Goal: Task Accomplishment & Management: Complete application form

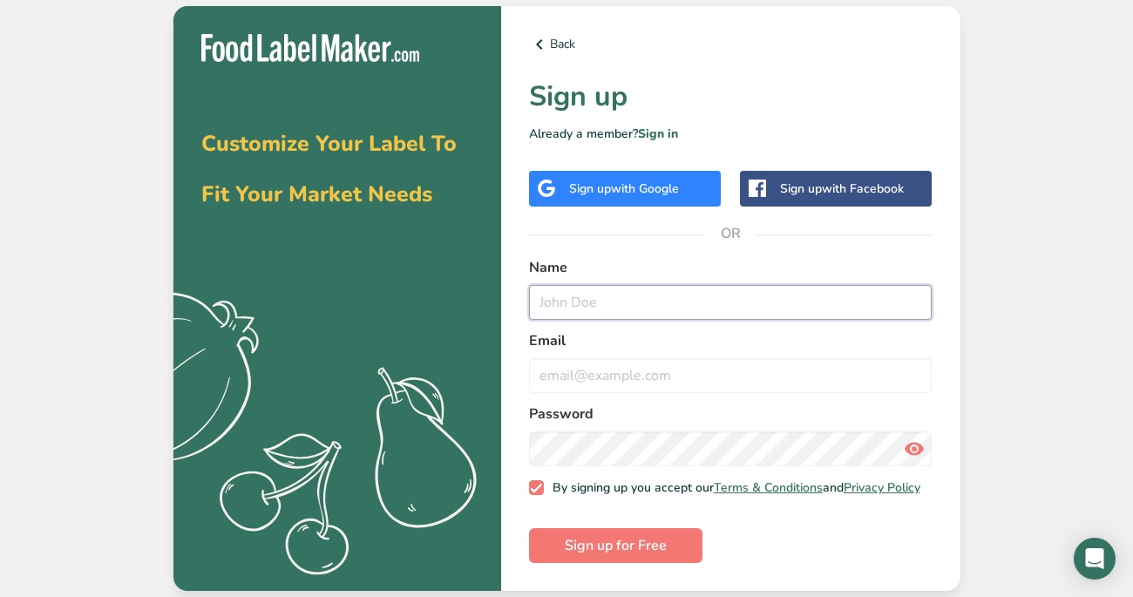
click at [610, 294] on input "text" at bounding box center [730, 302] width 403 height 35
type input "e"
type input "[PERSON_NAME]"
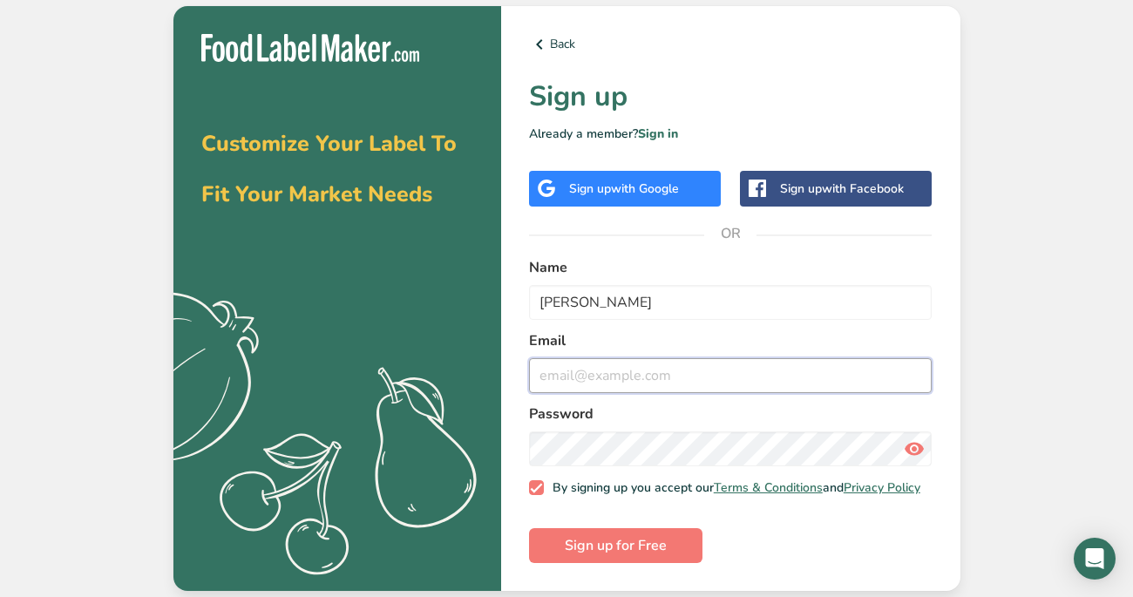
click at [625, 377] on input "email" at bounding box center [730, 375] width 403 height 35
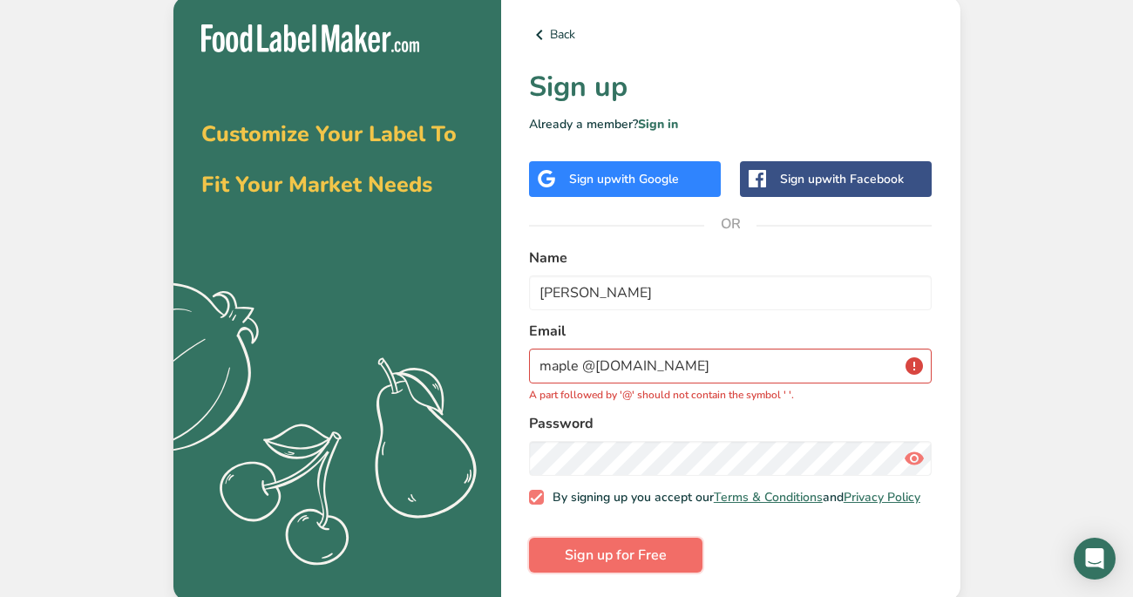
click at [653, 551] on span "Sign up for Free" at bounding box center [616, 555] width 102 height 21
click at [584, 356] on input "maple @[DOMAIN_NAME]" at bounding box center [730, 366] width 403 height 35
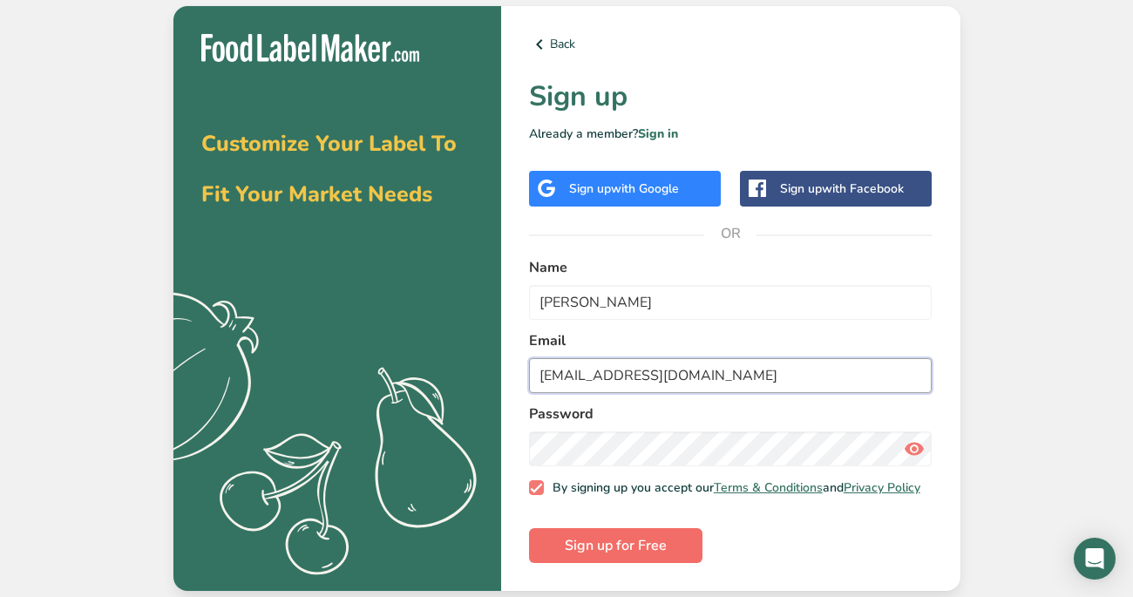
type input "[EMAIL_ADDRESS][DOMAIN_NAME]"
click at [604, 552] on span "Sign up for Free" at bounding box center [616, 545] width 102 height 21
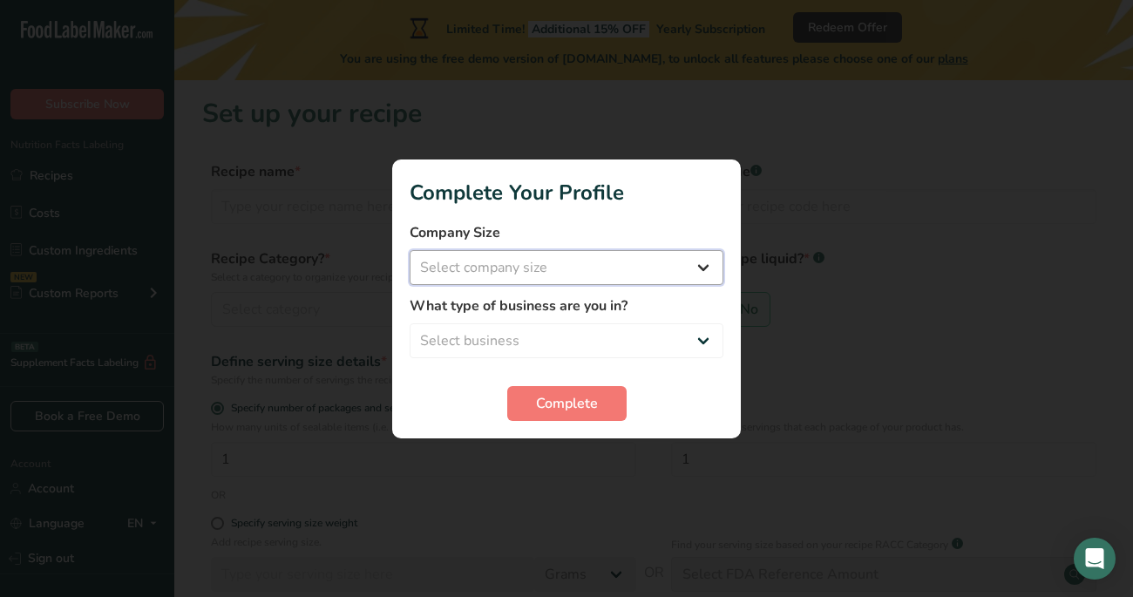
click at [557, 268] on select "Select company size Fewer than 10 Employees 10 to 50 Employees 51 to 500 Employ…" at bounding box center [567, 267] width 314 height 35
select select "1"
click at [410, 250] on select "Select company size Fewer than 10 Employees 10 to 50 Employees 51 to 500 Employ…" at bounding box center [567, 267] width 314 height 35
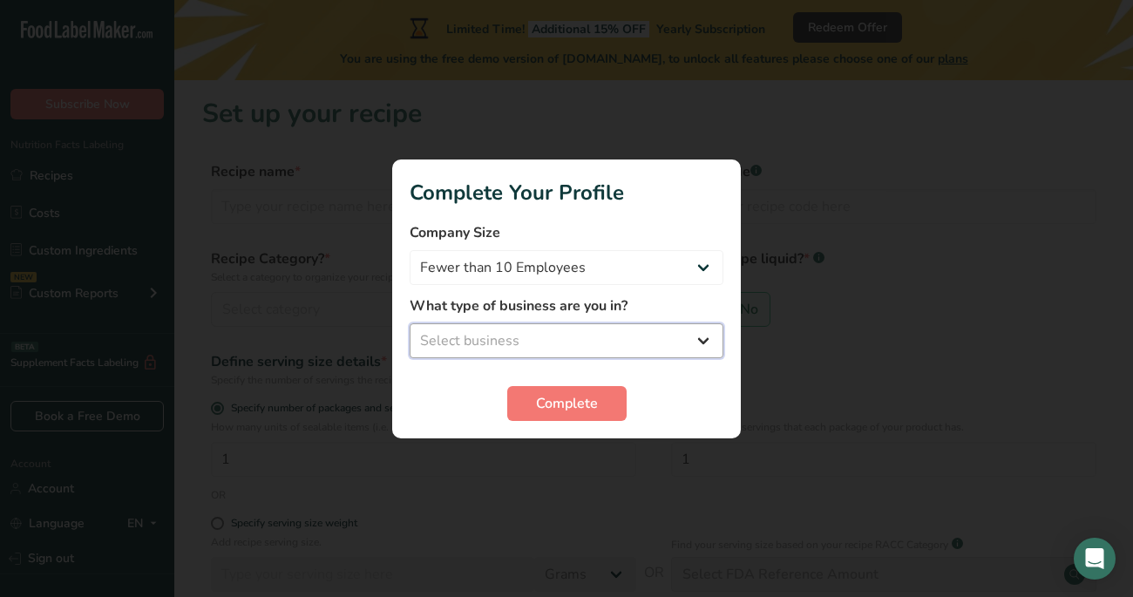
click at [550, 332] on select "Select business Packaged Food Manufacturer Restaurant & Cafe Bakery Meal Plans …" at bounding box center [567, 340] width 314 height 35
select select "1"
click at [410, 323] on select "Select business Packaged Food Manufacturer Restaurant & Cafe Bakery Meal Plans …" at bounding box center [567, 340] width 314 height 35
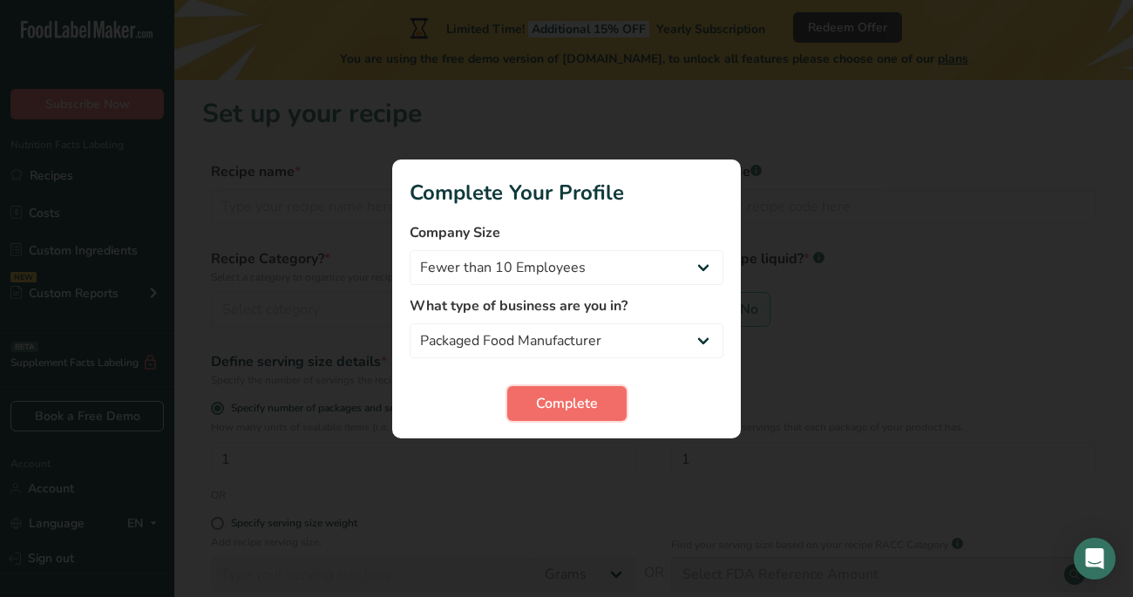
click at [547, 405] on span "Complete" at bounding box center [567, 403] width 62 height 21
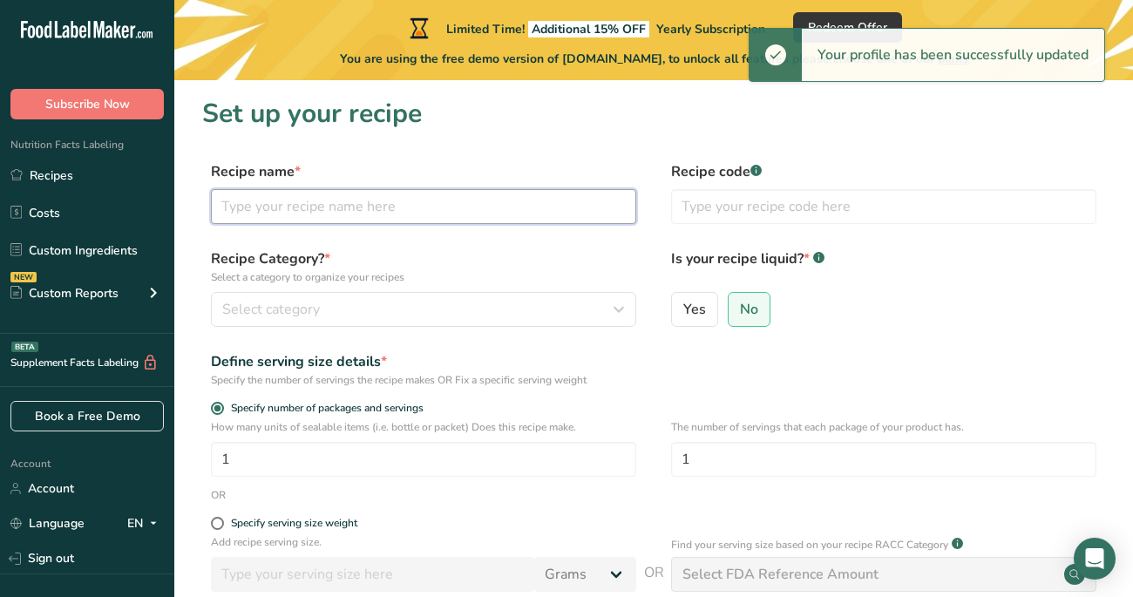
click at [476, 201] on input "text" at bounding box center [423, 206] width 425 height 35
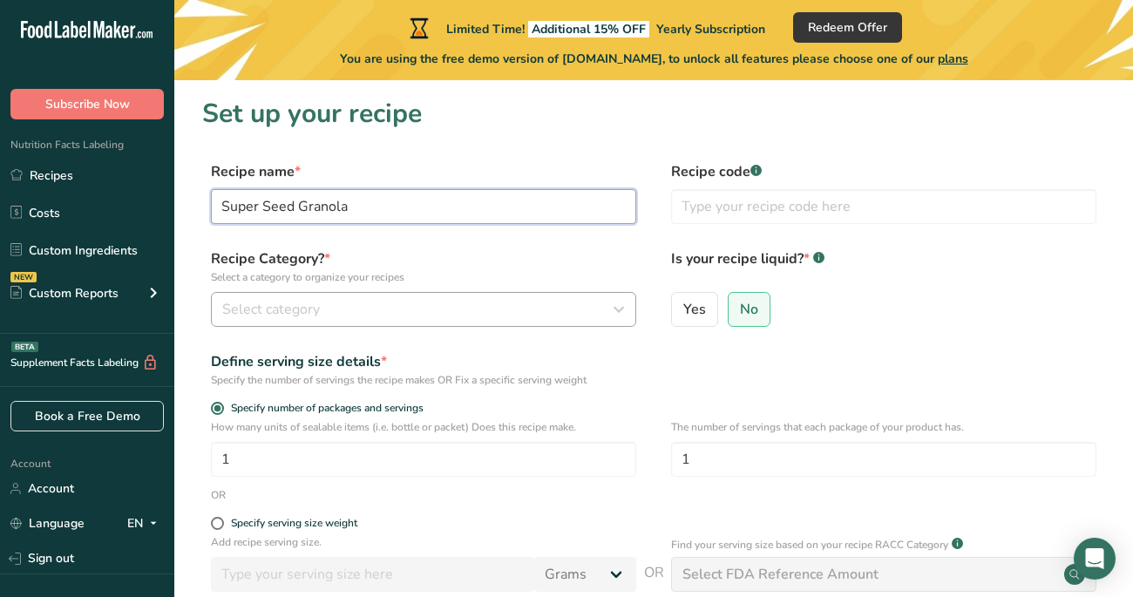
type input "Super Seed Granola"
click at [330, 315] on div "Select category" at bounding box center [418, 309] width 392 height 21
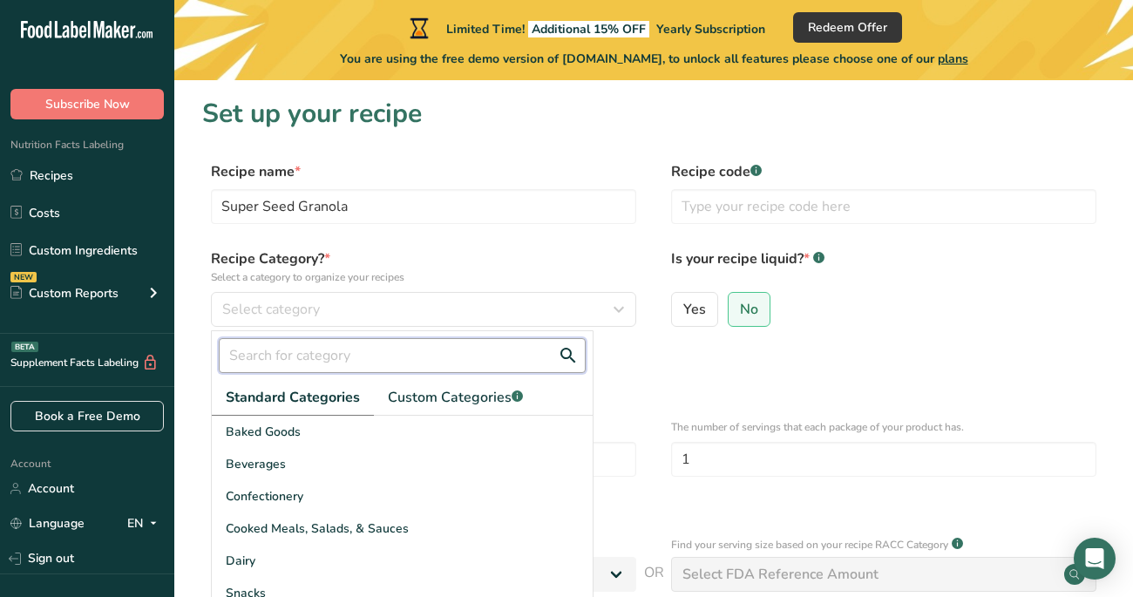
click at [331, 356] on input "text" at bounding box center [402, 355] width 367 height 35
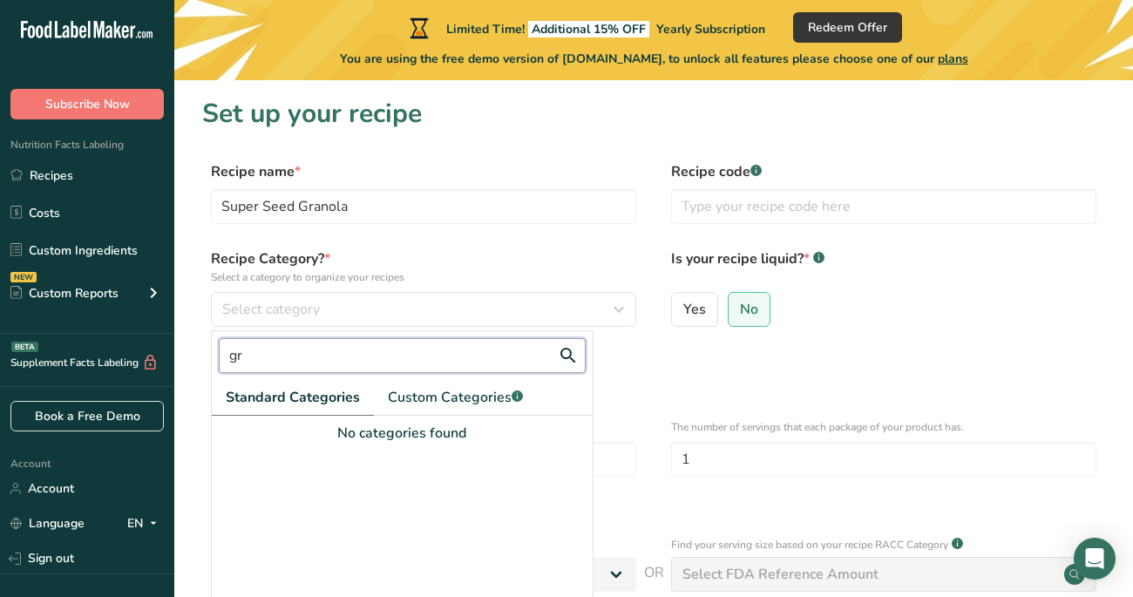
type input "g"
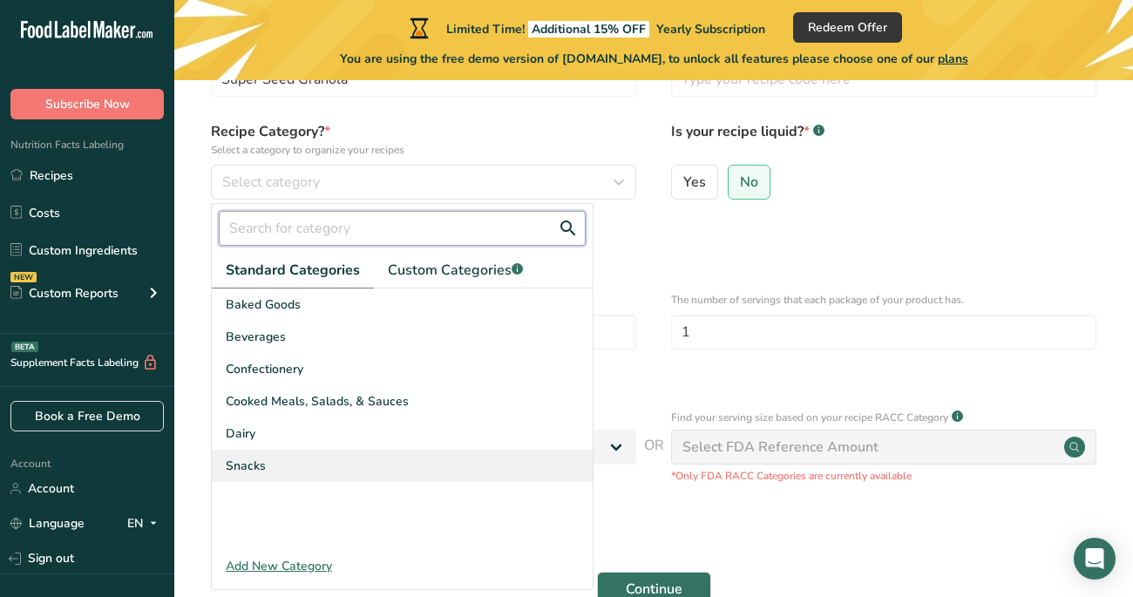
scroll to position [123, 0]
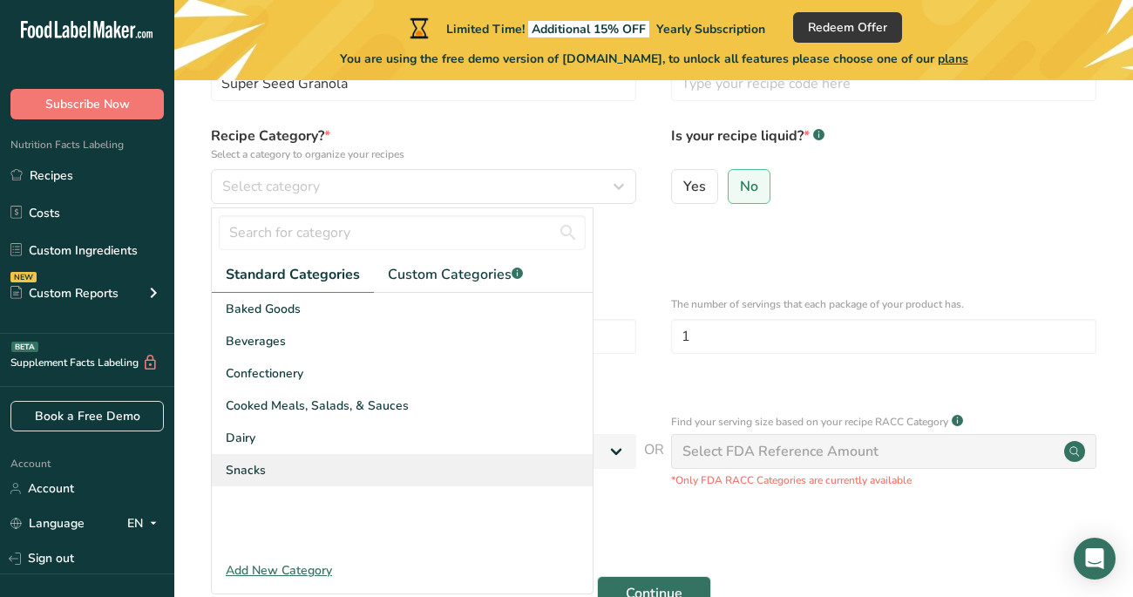
click at [322, 464] on div "Snacks" at bounding box center [402, 470] width 381 height 32
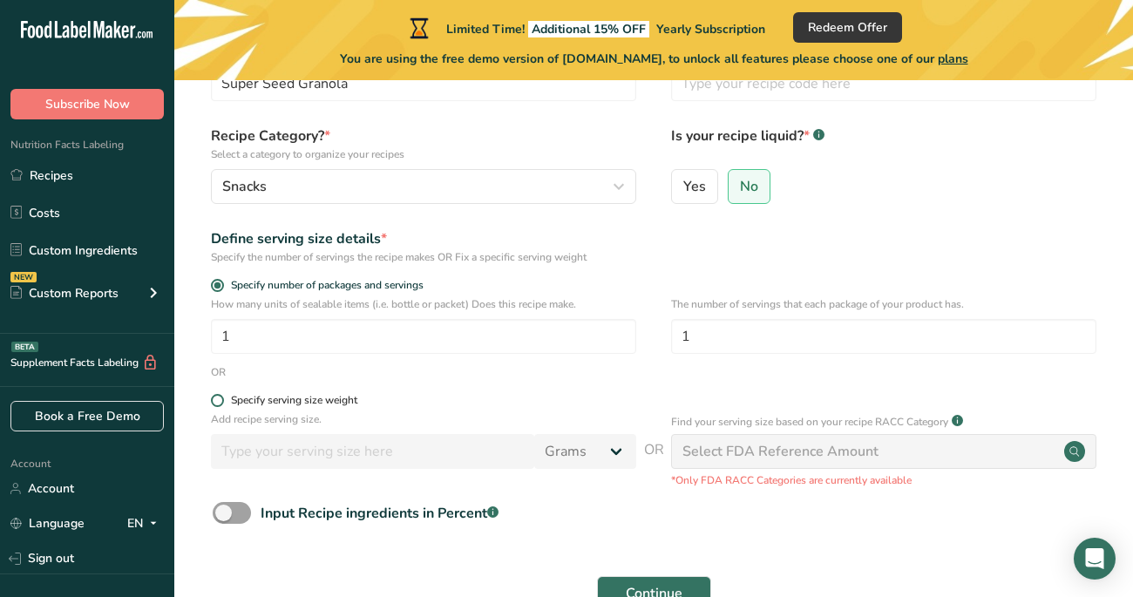
click at [293, 396] on div "Specify serving size weight" at bounding box center [294, 400] width 126 height 13
click at [222, 396] on input "Specify serving size weight" at bounding box center [216, 400] width 11 height 11
radio input "true"
radio input "false"
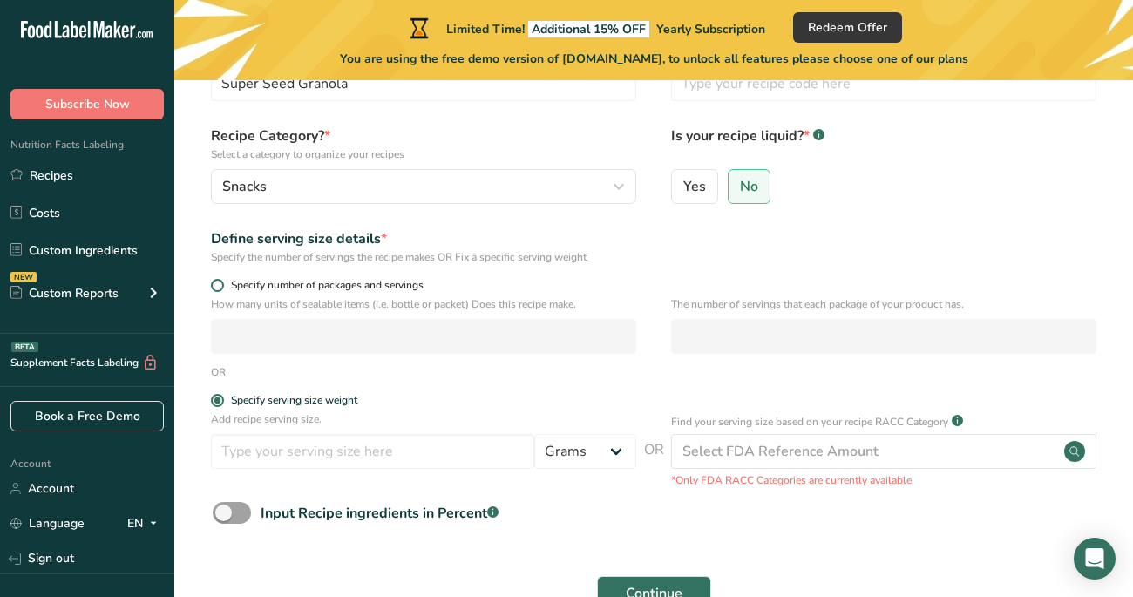
click at [281, 289] on span "Specify number of packages and servings" at bounding box center [324, 285] width 200 height 13
click at [222, 289] on input "Specify number of packages and servings" at bounding box center [216, 285] width 11 height 11
radio input "true"
radio input "false"
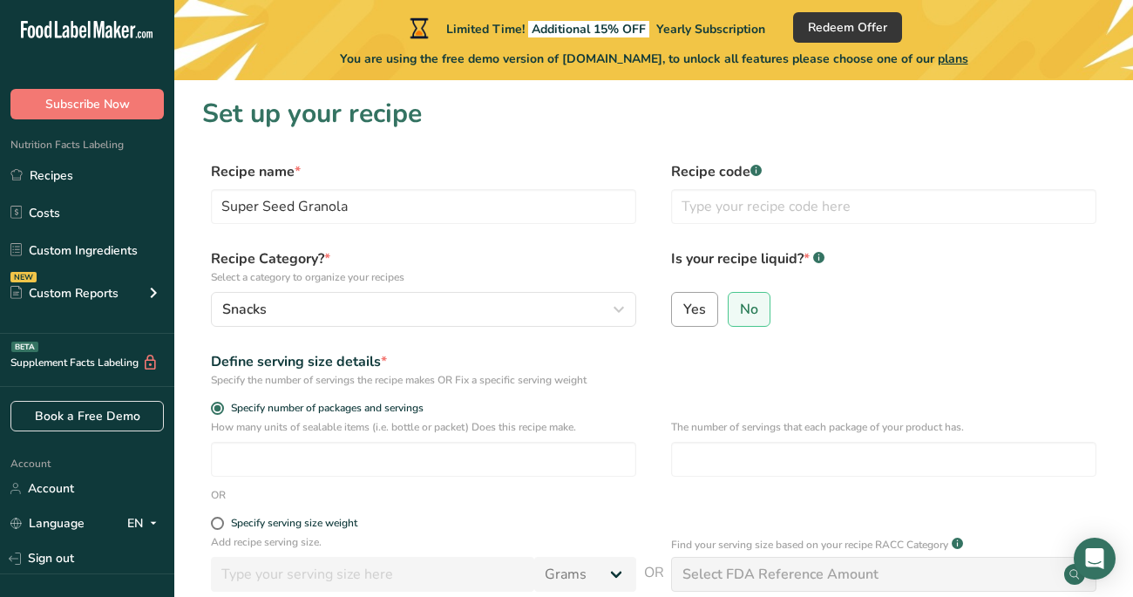
scroll to position [231, 0]
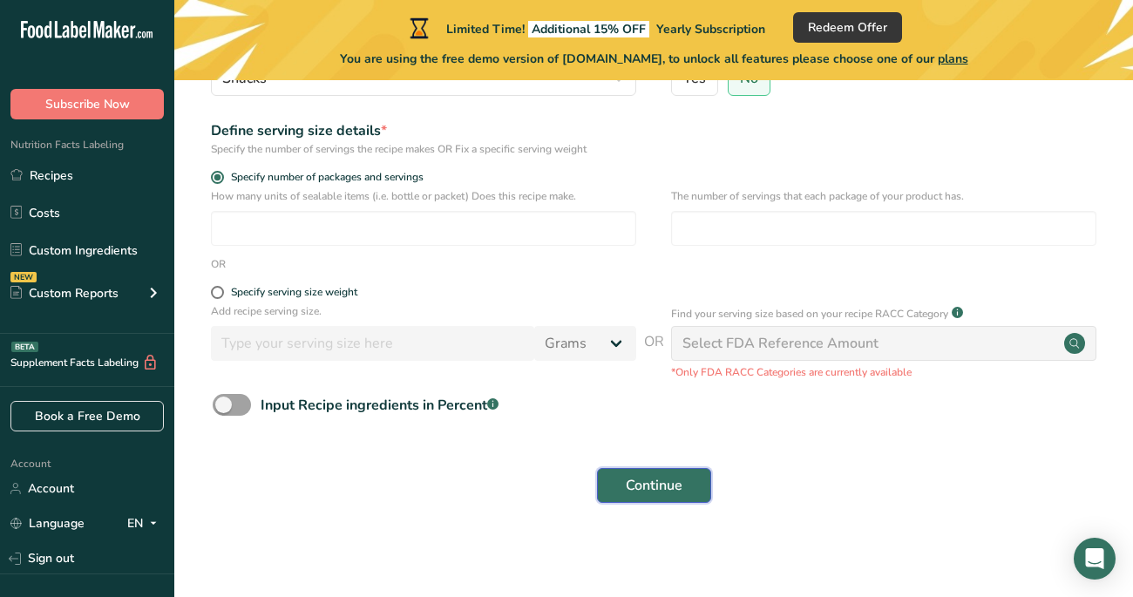
click at [638, 498] on button "Continue" at bounding box center [654, 485] width 114 height 35
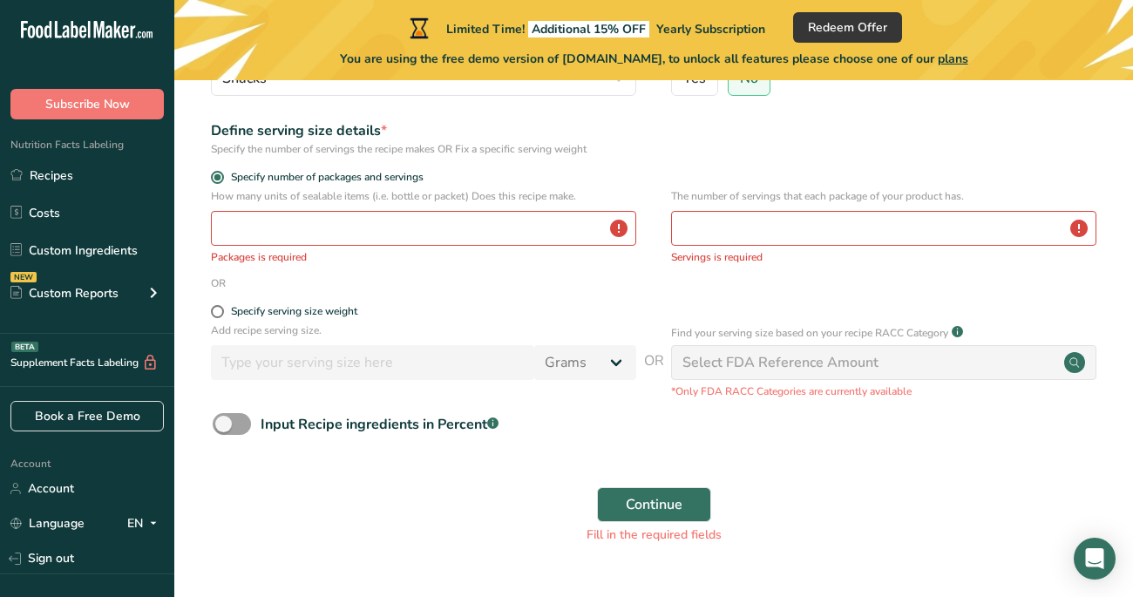
click at [464, 247] on div "How many units of sealable items (i.e. bottle or packet) Does this recipe make.…" at bounding box center [423, 226] width 425 height 77
click at [464, 231] on input "number" at bounding box center [423, 228] width 425 height 35
type input "1"
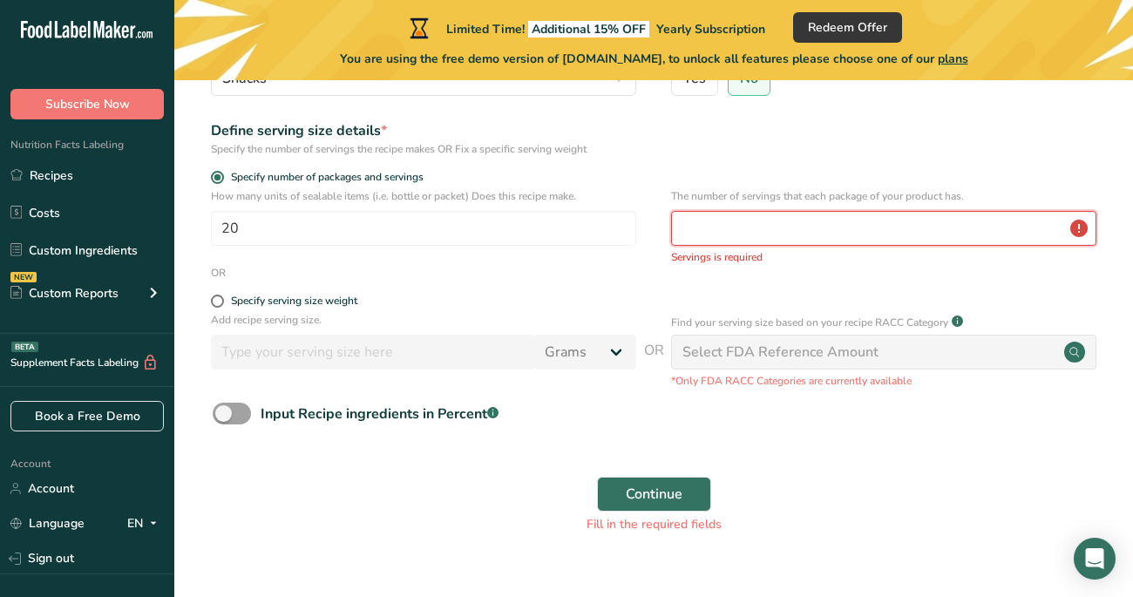
click at [797, 219] on input "number" at bounding box center [883, 228] width 425 height 35
click at [476, 232] on input "20" at bounding box center [423, 228] width 425 height 35
type input "1"
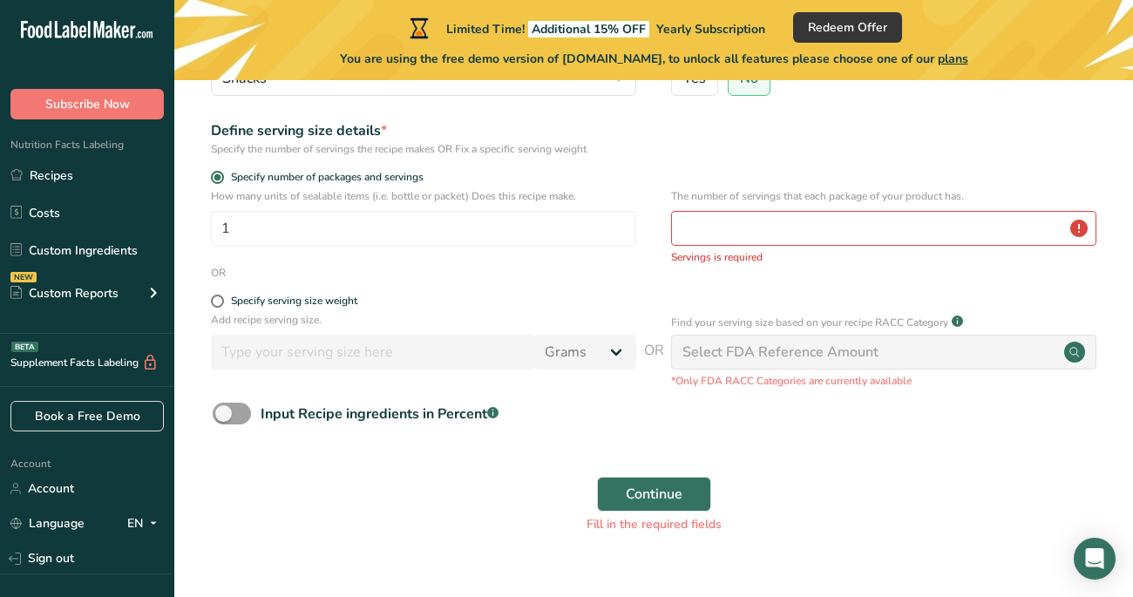
click at [724, 246] on div "The number of servings that each package of your product has. Servings is requi…" at bounding box center [883, 226] width 425 height 77
click at [724, 239] on input "number" at bounding box center [883, 228] width 425 height 35
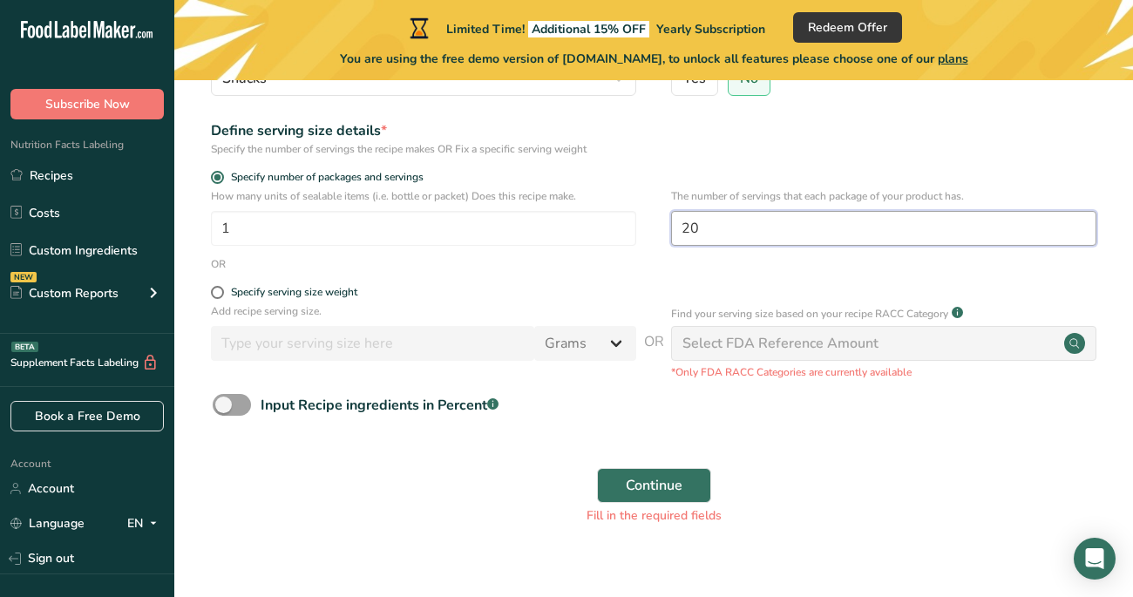
type input "20"
click at [227, 293] on span "Specify serving size weight" at bounding box center [290, 292] width 133 height 13
click at [222, 293] on input "Specify serving size weight" at bounding box center [216, 292] width 11 height 11
radio input "true"
radio input "false"
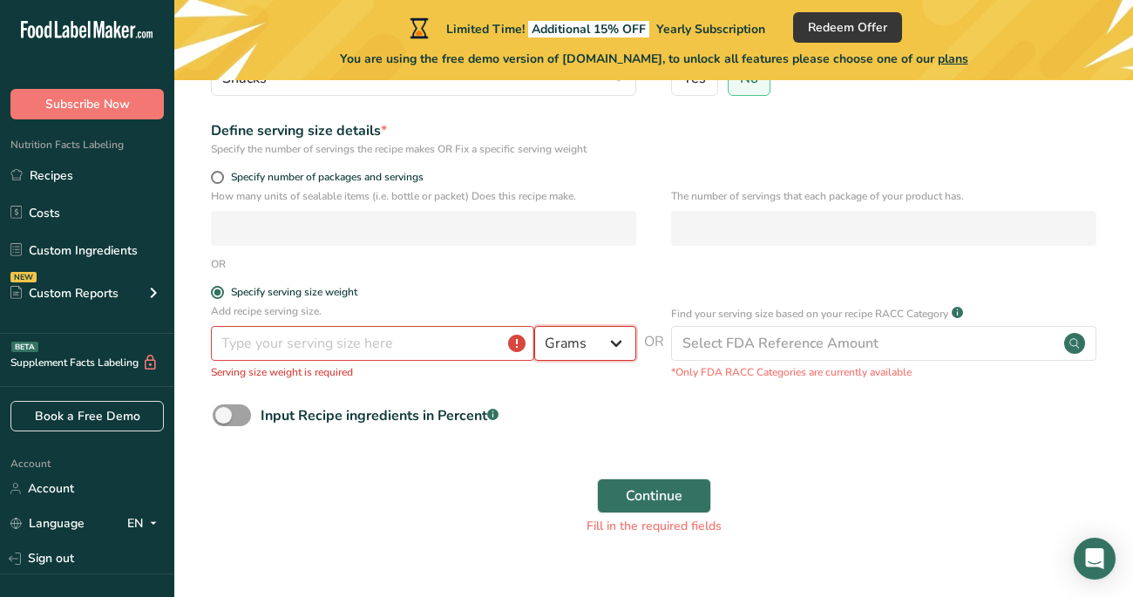
click at [615, 343] on select "Grams kg mg mcg lb oz l mL fl oz tbsp tsp cup qt gallon" at bounding box center [585, 343] width 102 height 35
select select "21"
click at [534, 326] on select "Grams kg mg mcg lb oz l mL fl oz tbsp tsp cup qt gallon" at bounding box center [585, 343] width 102 height 35
select select "22"
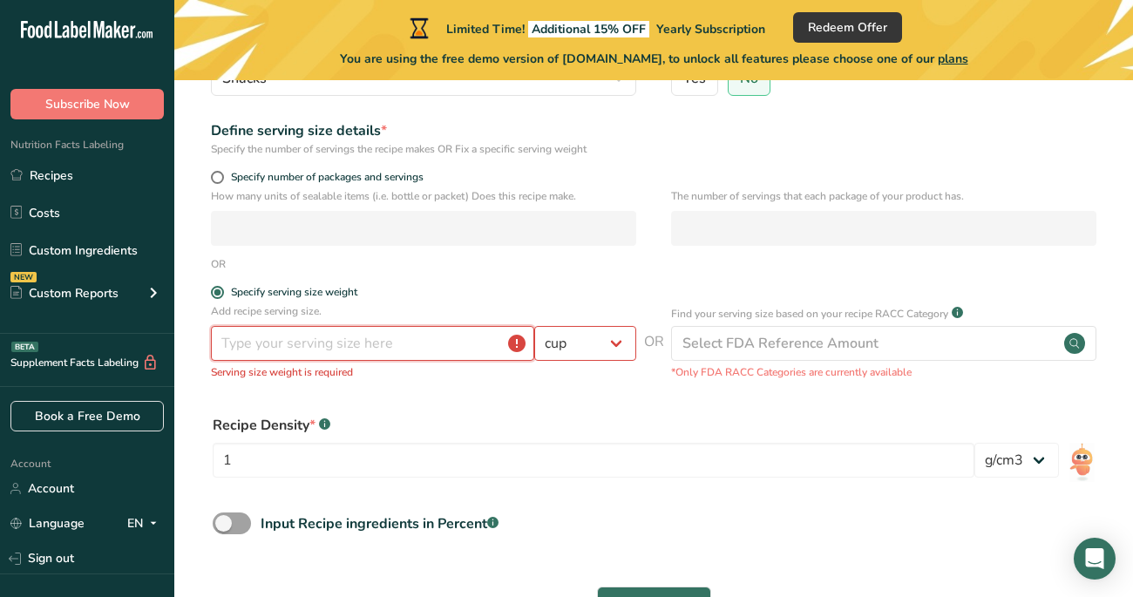
click at [337, 336] on input "number" at bounding box center [372, 343] width 323 height 35
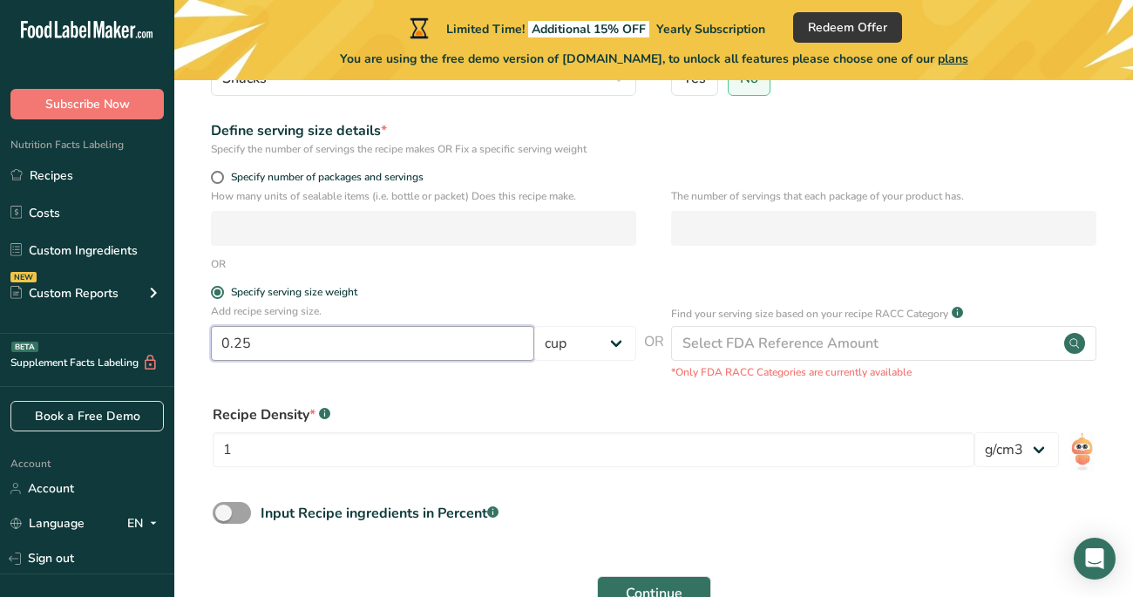
type input "0.25"
click at [685, 391] on form "Recipe name * Super Seed Granola Recipe code .a-a{fill:#347362;}.b-a{fill:#fff;…" at bounding box center [653, 286] width 903 height 713
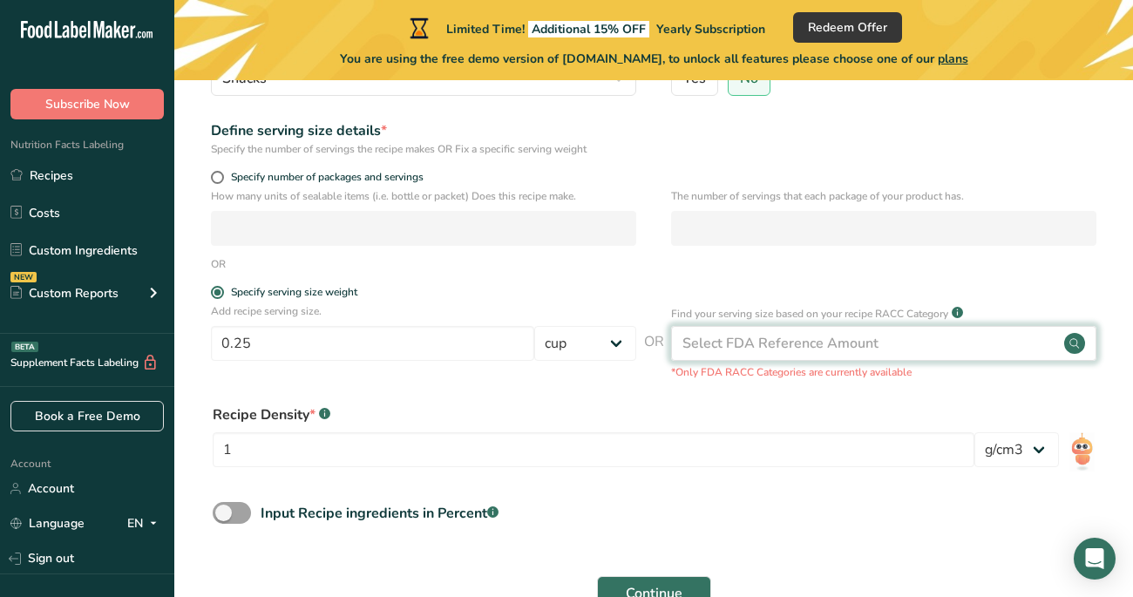
click at [795, 344] on div "Select FDA Reference Amount" at bounding box center [780, 343] width 196 height 21
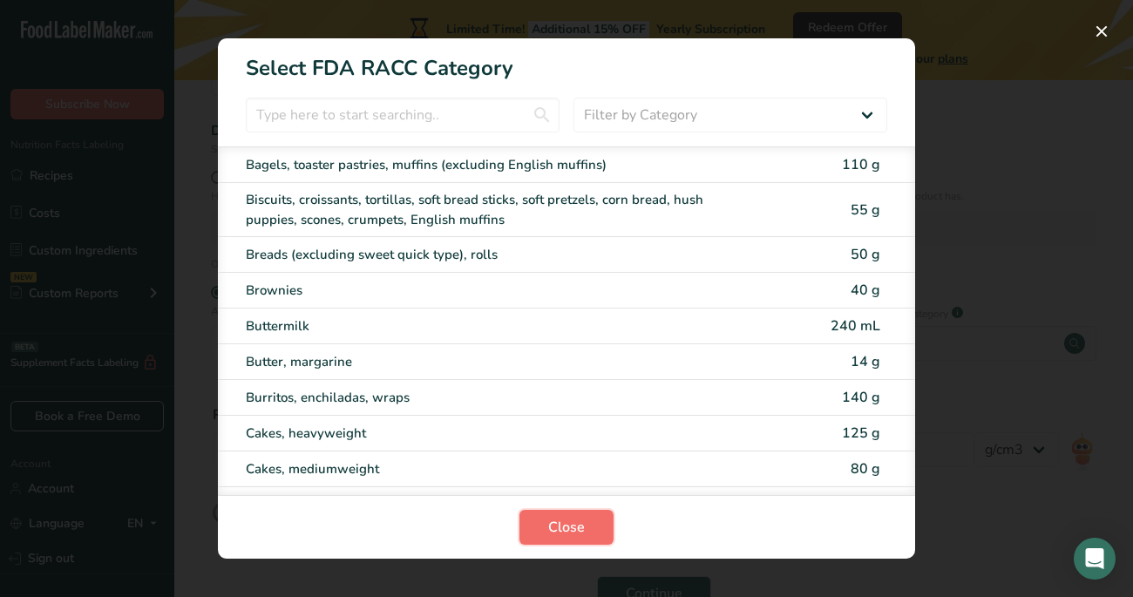
click at [558, 523] on span "Close" at bounding box center [566, 527] width 37 height 21
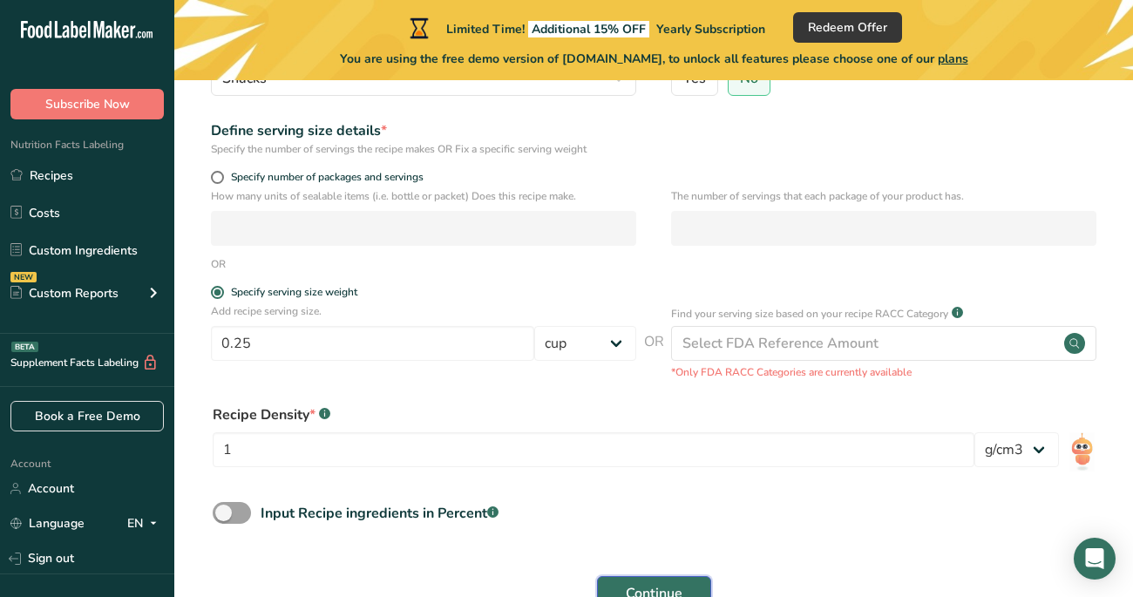
click at [613, 586] on button "Continue" at bounding box center [654, 593] width 114 height 35
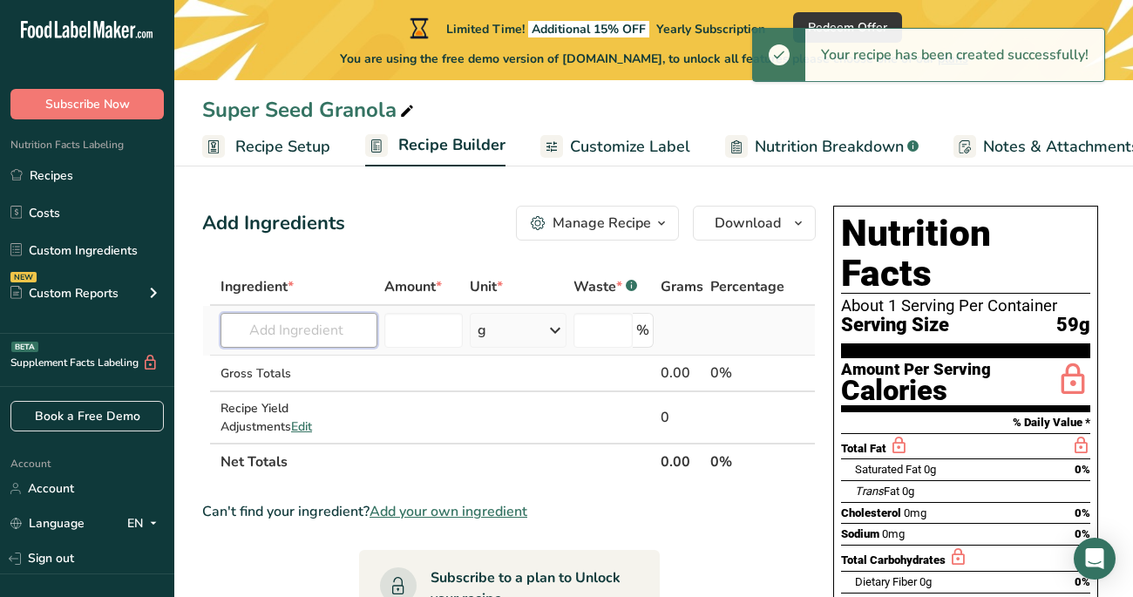
click at [329, 329] on input "text" at bounding box center [298, 330] width 157 height 35
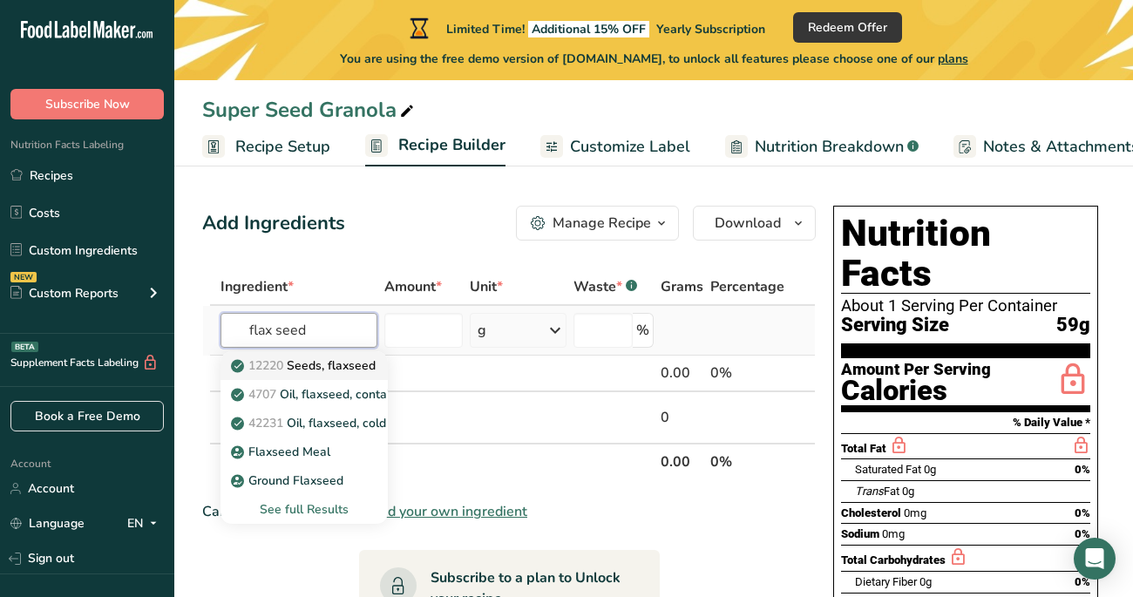
type input "flax seed"
click at [325, 366] on p "12220 Seeds, flaxseed" at bounding box center [304, 365] width 141 height 18
type input "Seeds, flaxseed"
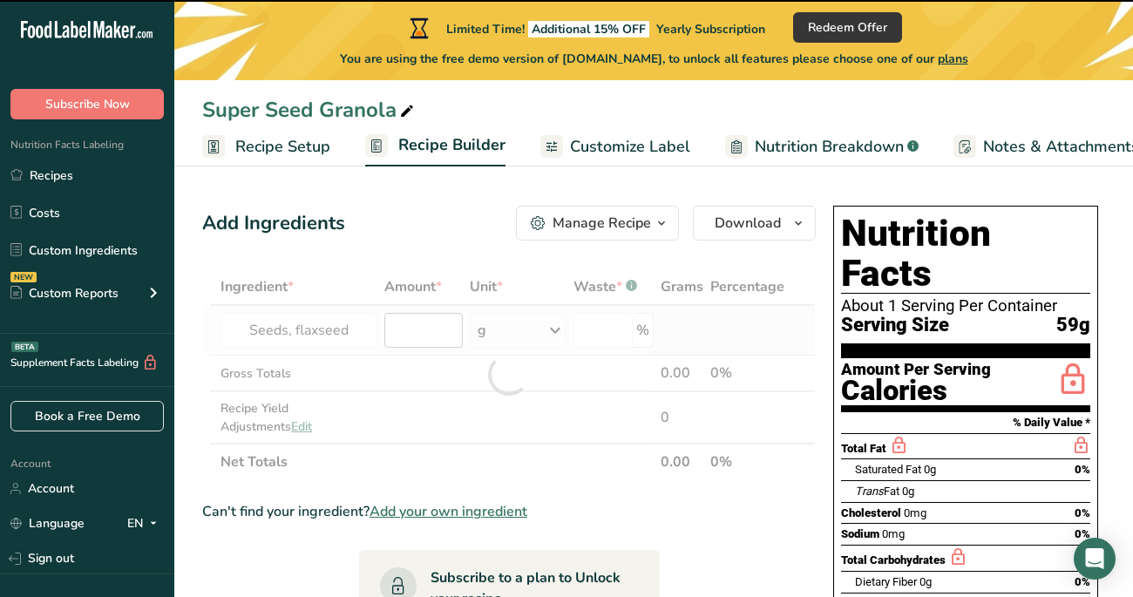
type input "0"
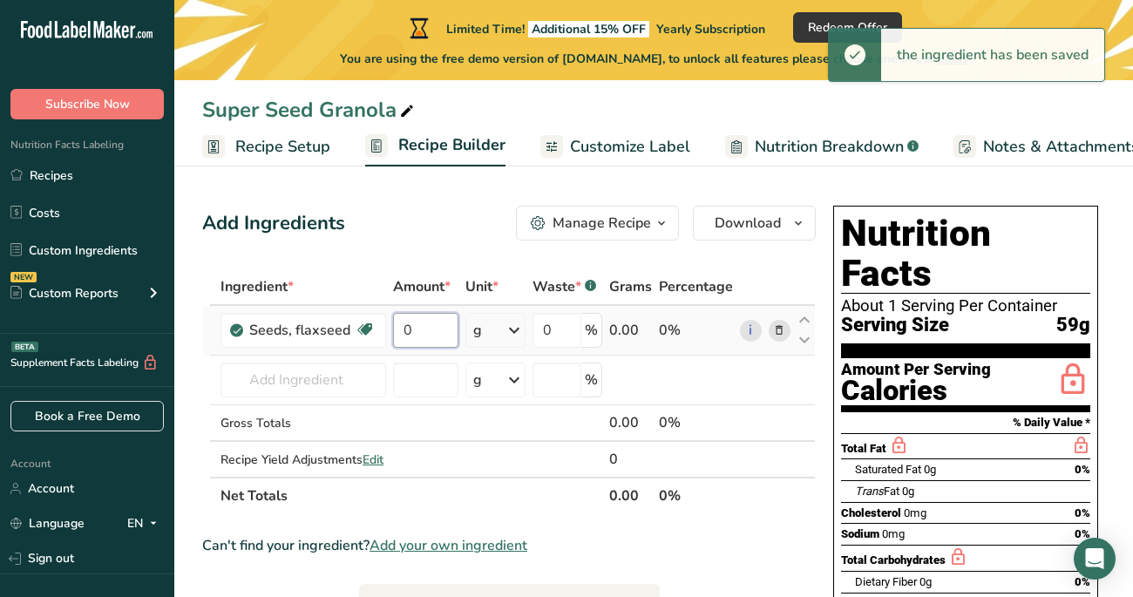
click at [431, 334] on input "0" at bounding box center [425, 330] width 65 height 35
click at [509, 335] on div "Ingredient * Amount * Unit * Waste * .a-a{fill:#347362;}.b-a{fill:#fff;} Grams …" at bounding box center [508, 391] width 613 height 246
click at [510, 335] on icon at bounding box center [514, 330] width 21 height 31
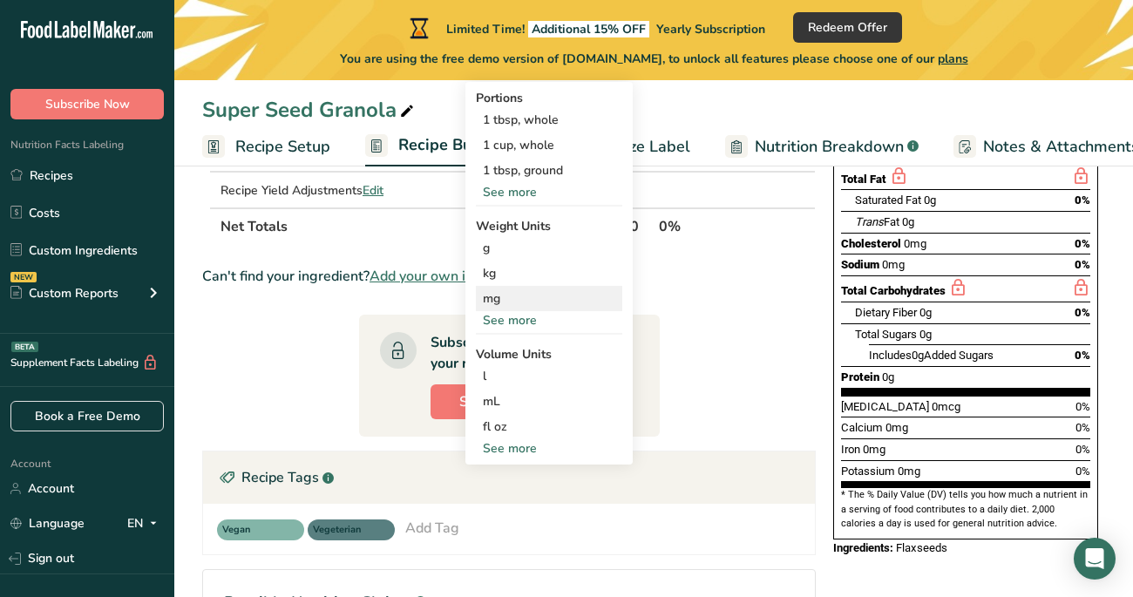
scroll to position [271, 0]
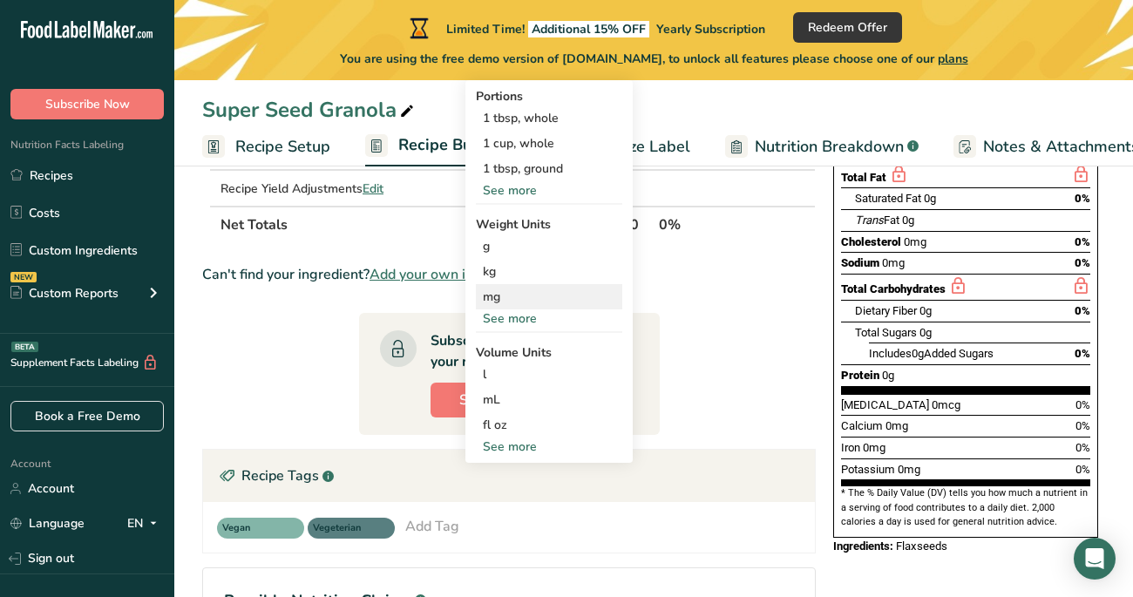
click at [520, 446] on div "See more" at bounding box center [549, 446] width 146 height 18
select select "22"
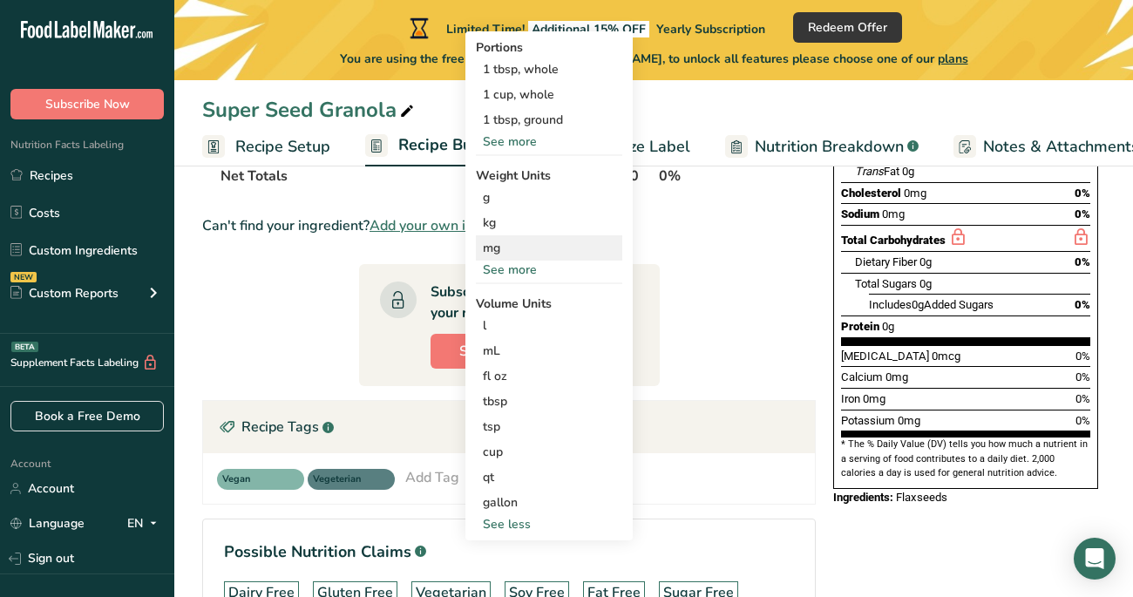
scroll to position [322, 0]
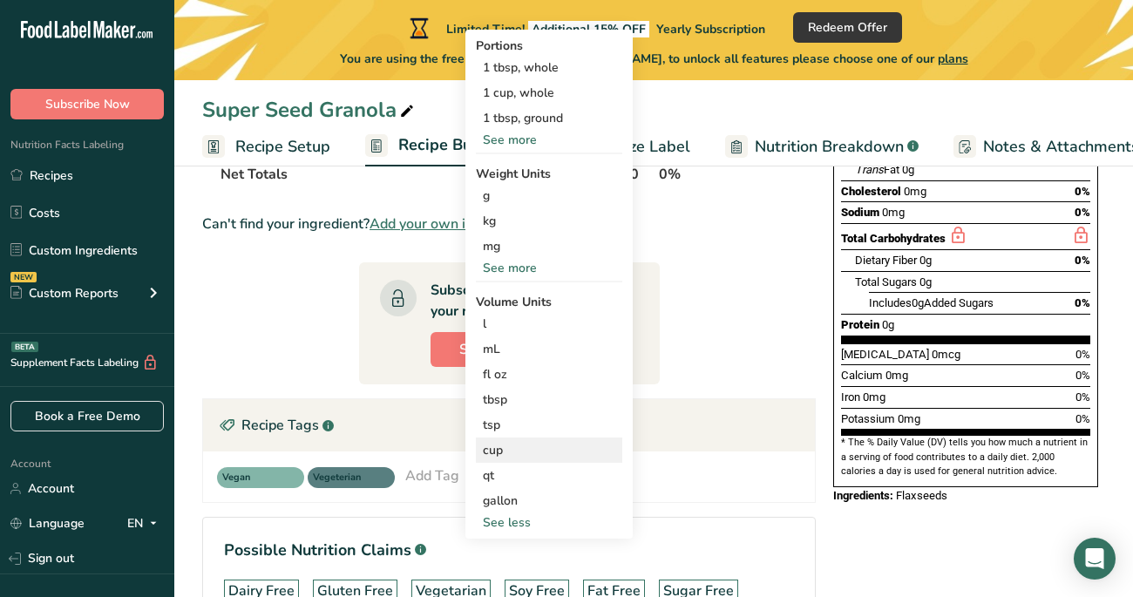
click at [520, 450] on div "cup" at bounding box center [549, 450] width 132 height 18
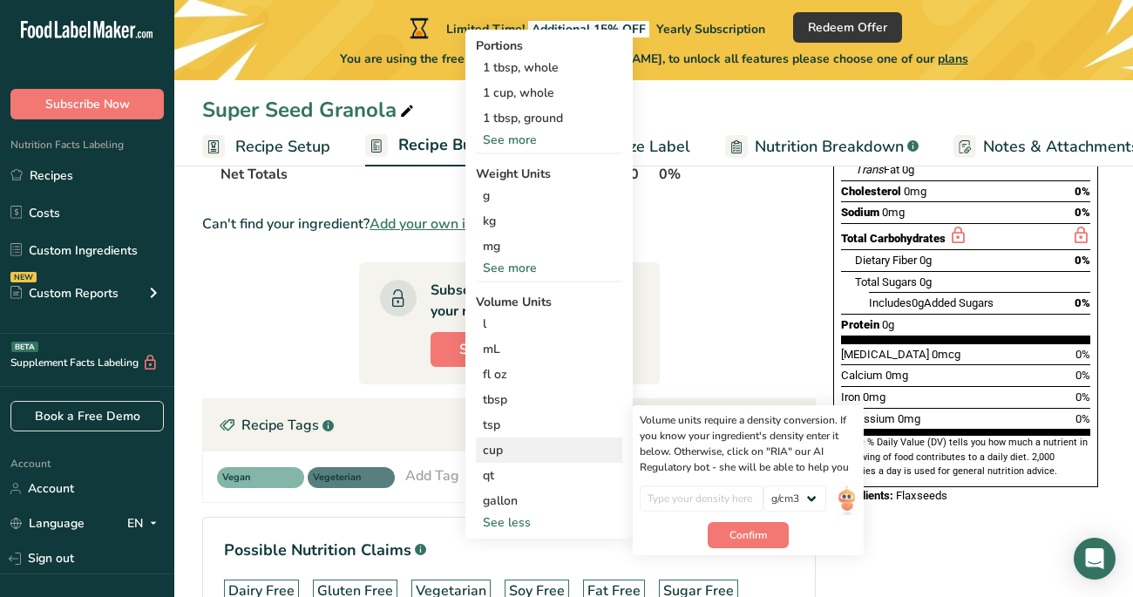
click at [834, 494] on div "lb/ft3 g/cm3" at bounding box center [748, 503] width 217 height 37
click at [742, 499] on input "number" at bounding box center [702, 498] width 125 height 26
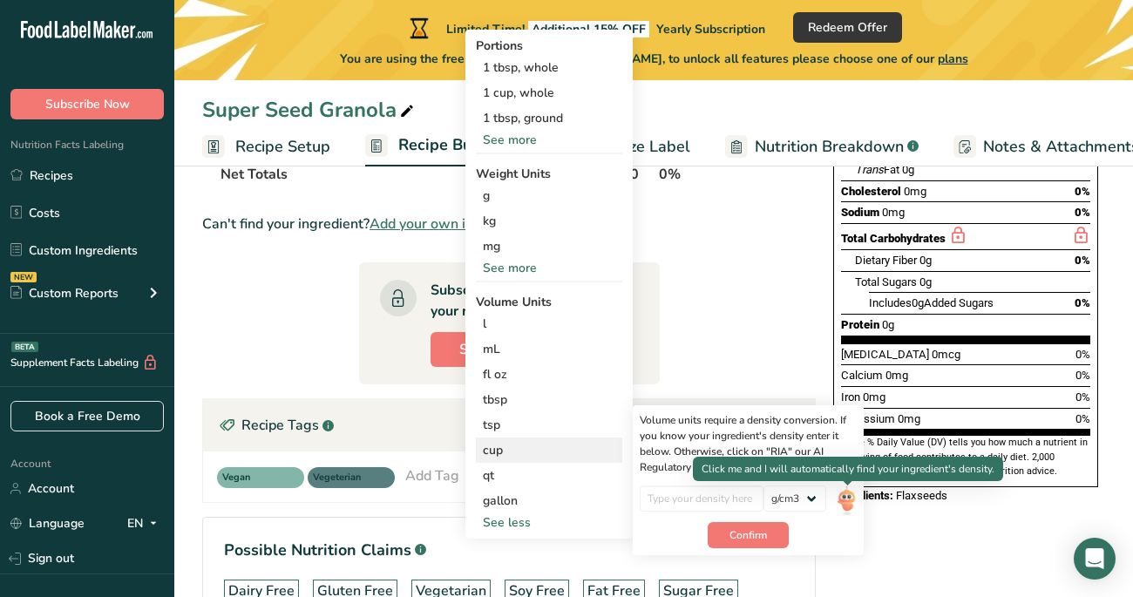
click at [846, 496] on img at bounding box center [845, 500] width 19 height 30
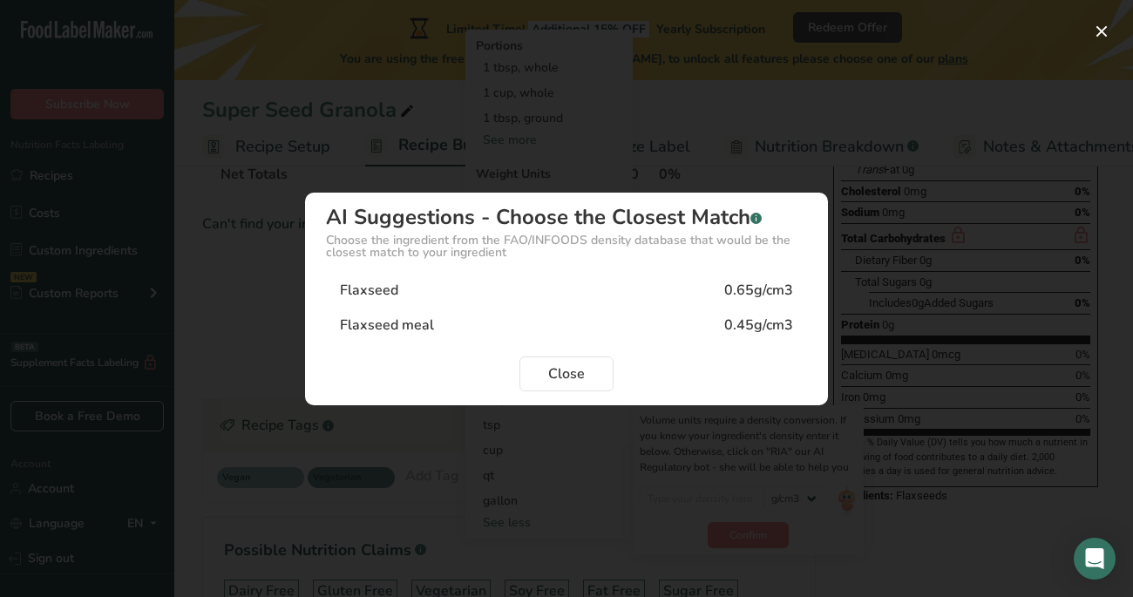
click at [513, 296] on div "Flaxseed 0.65g/cm3" at bounding box center [566, 290] width 481 height 35
type input "0.65"
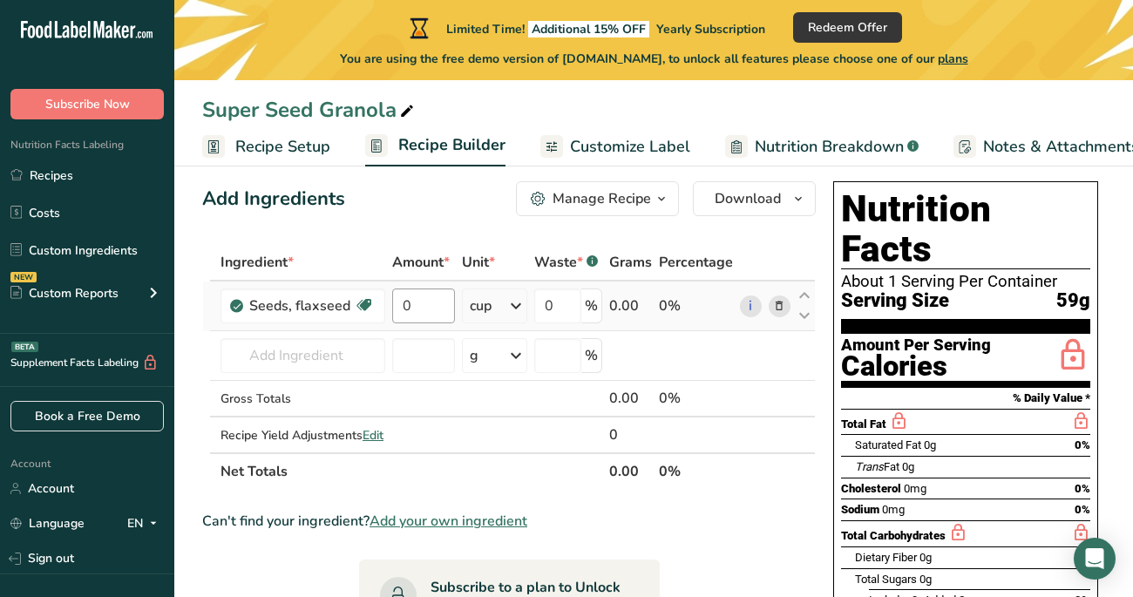
scroll to position [17, 0]
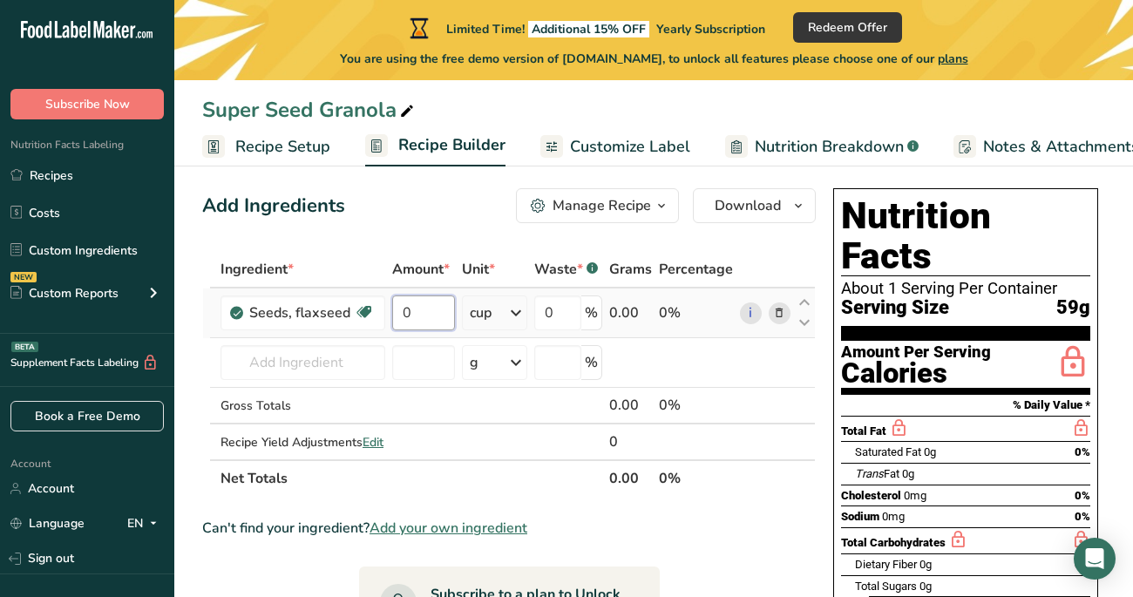
click at [434, 314] on input "0" at bounding box center [424, 312] width 64 height 35
type input "0.5"
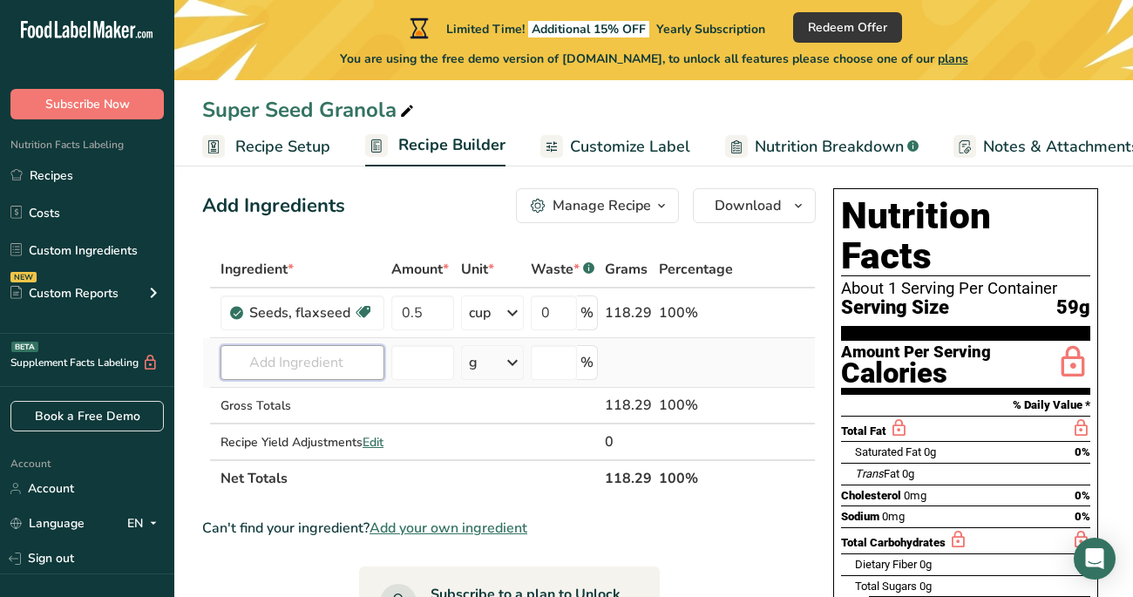
click at [341, 360] on div "Ingredient * Amount * Unit * Waste * .a-a{fill:#347362;}.b-a{fill:#fff;} Grams …" at bounding box center [508, 374] width 613 height 246
